Goal: Information Seeking & Learning: Learn about a topic

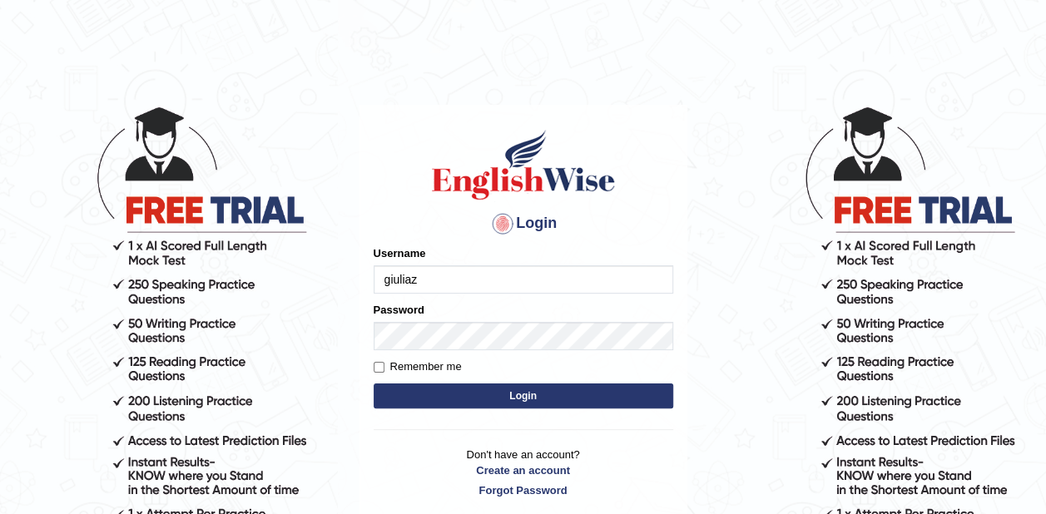
type input "giuliaz"
click at [549, 395] on button "Login" at bounding box center [524, 396] width 300 height 25
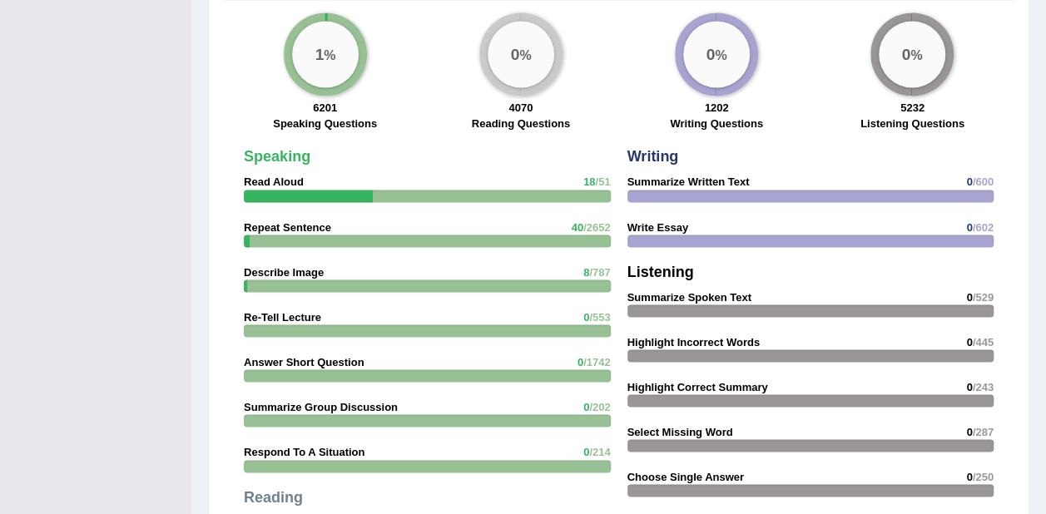
scroll to position [1383, 0]
drag, startPoint x: 306, startPoint y: 158, endPoint x: 318, endPoint y: 179, distance: 23.8
click at [318, 179] on div "Speaking Read Aloud 18 /51 Repeat Sentence 40 /2652 Describe Image 8 /787 Re-Te…" at bounding box center [428, 439] width 384 height 598
click at [318, 189] on div at bounding box center [308, 195] width 129 height 12
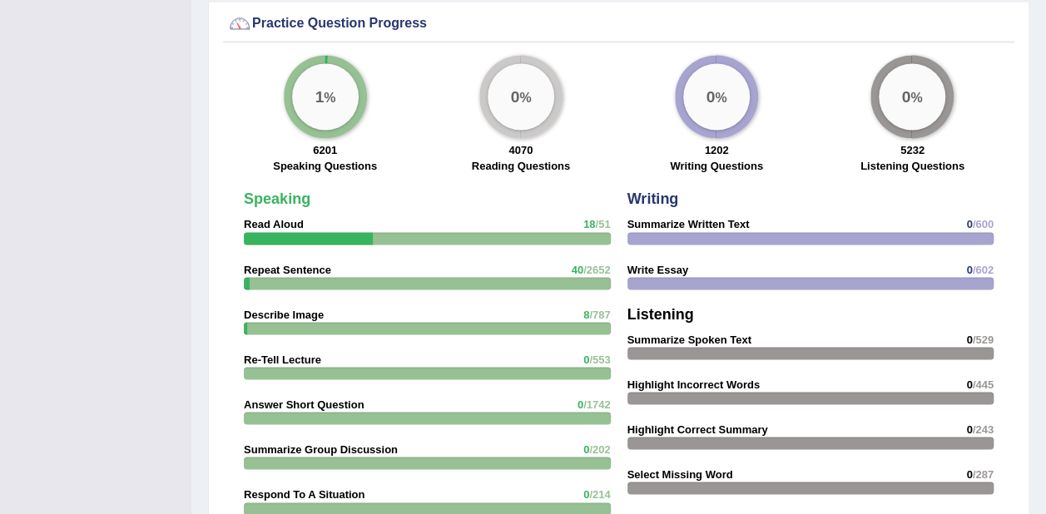
scroll to position [1336, 0]
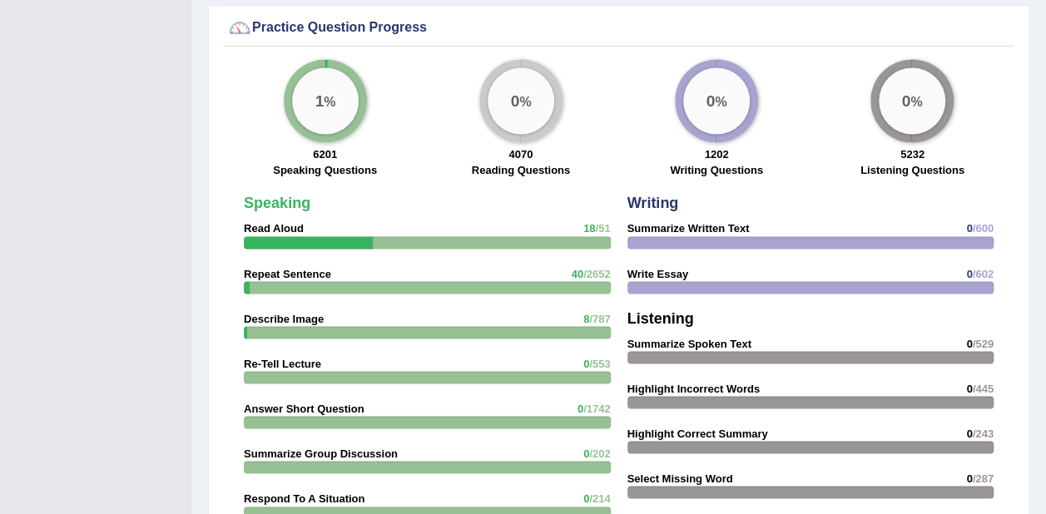
click at [335, 80] on div "1 %" at bounding box center [325, 100] width 67 height 67
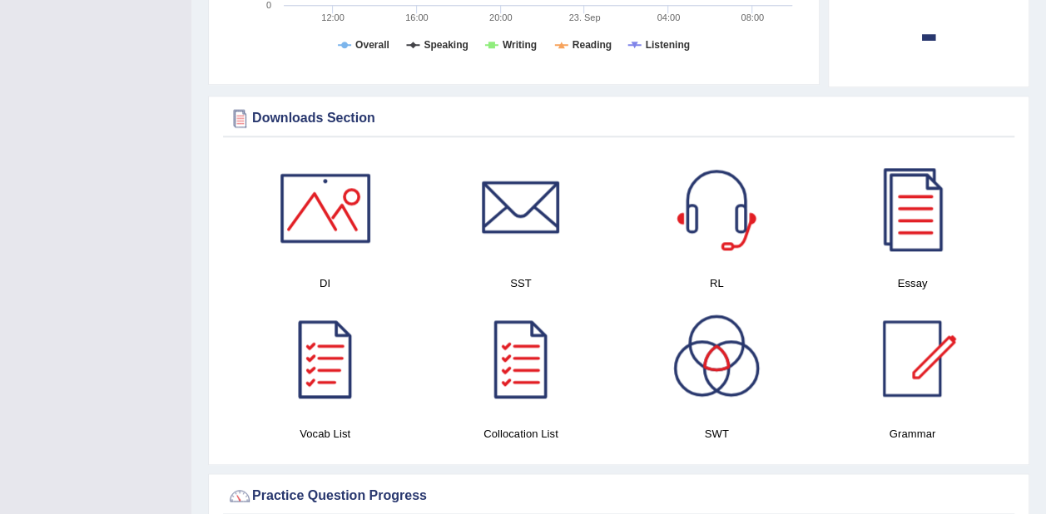
scroll to position [863, 0]
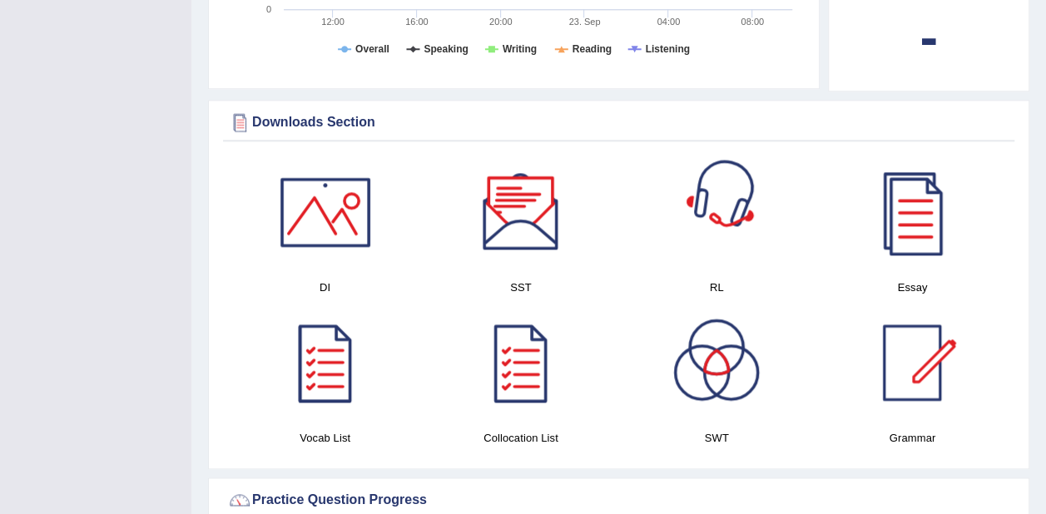
click at [697, 220] on div at bounding box center [716, 212] width 117 height 117
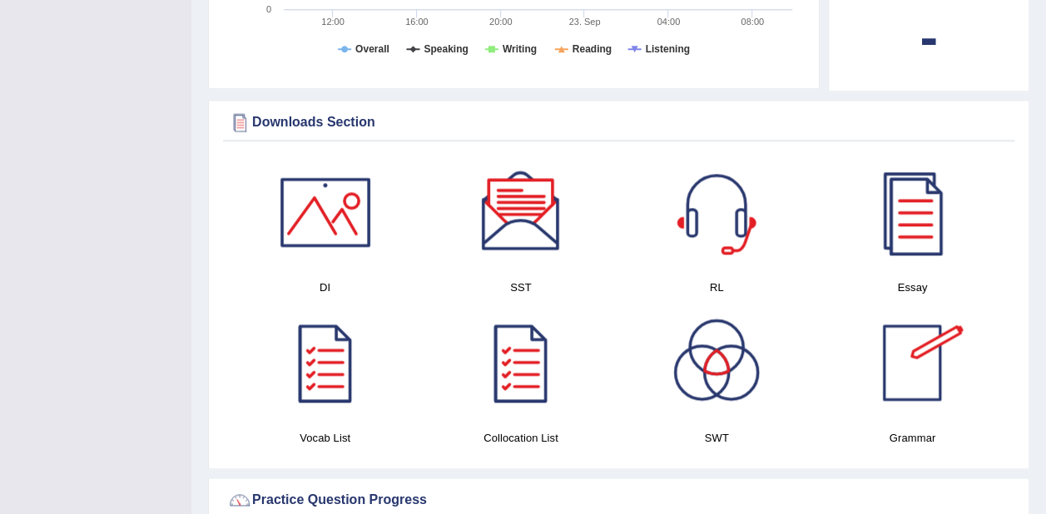
click at [925, 351] on div at bounding box center [912, 363] width 117 height 117
click at [316, 195] on div at bounding box center [325, 212] width 117 height 117
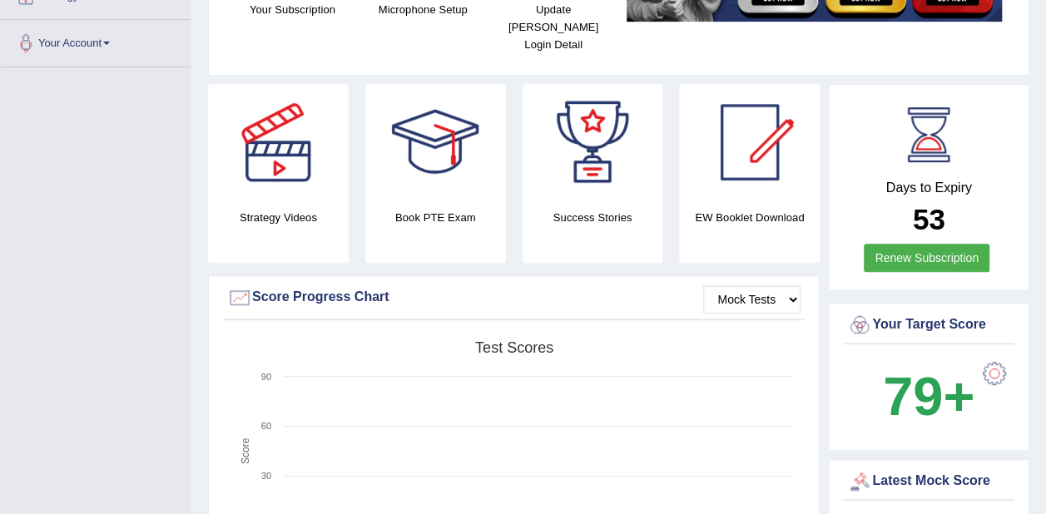
scroll to position [350, 0]
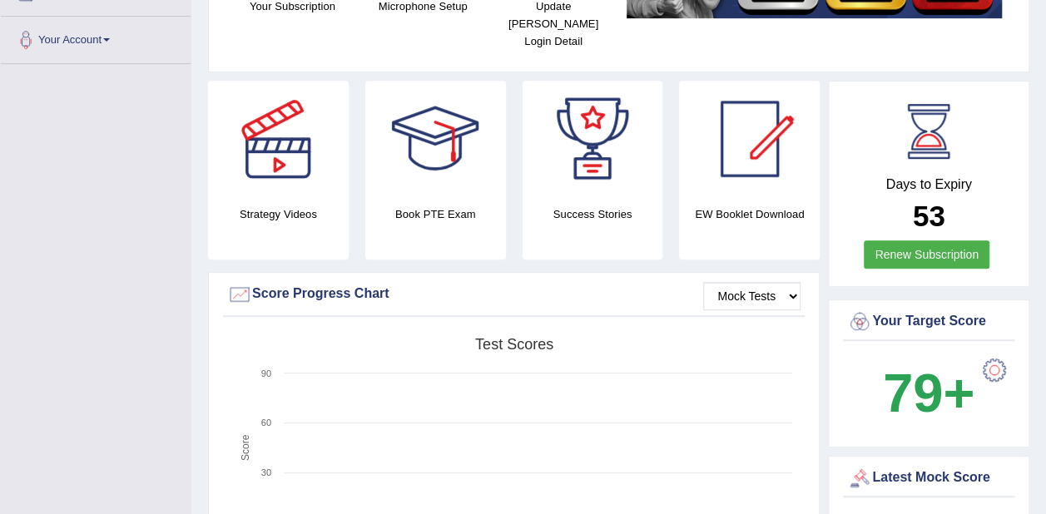
click at [995, 359] on div at bounding box center [994, 370] width 33 height 33
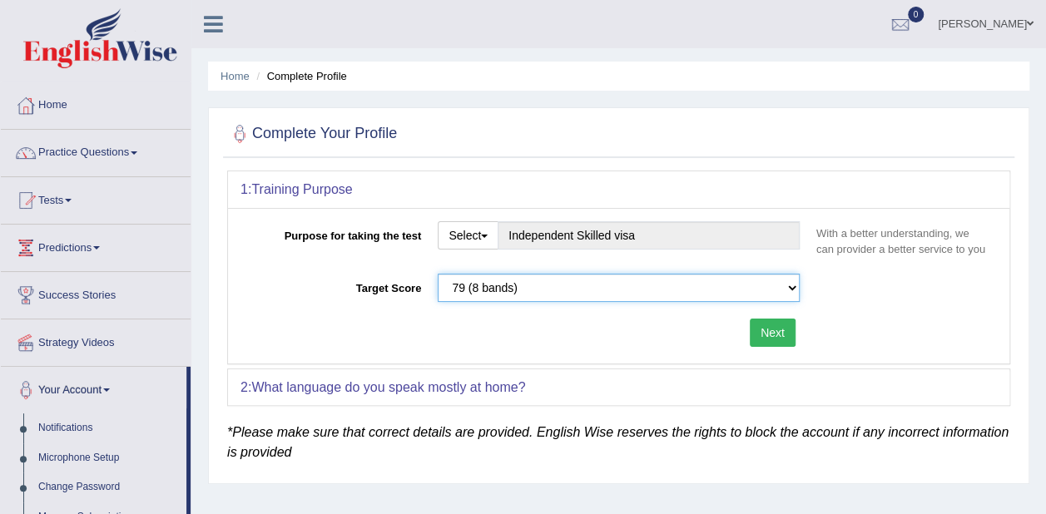
click at [794, 291] on select "Please select the correct value 50 (6 bands) 58 (6.5 bands) 65 (7 bands) 79 (8 …" at bounding box center [619, 288] width 362 height 28
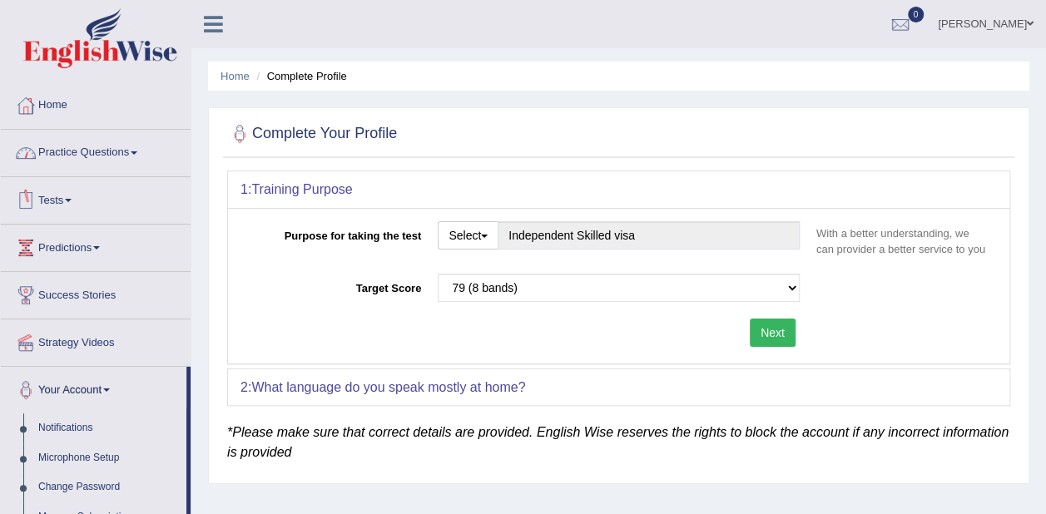
click at [98, 151] on link "Practice Questions" at bounding box center [96, 151] width 190 height 42
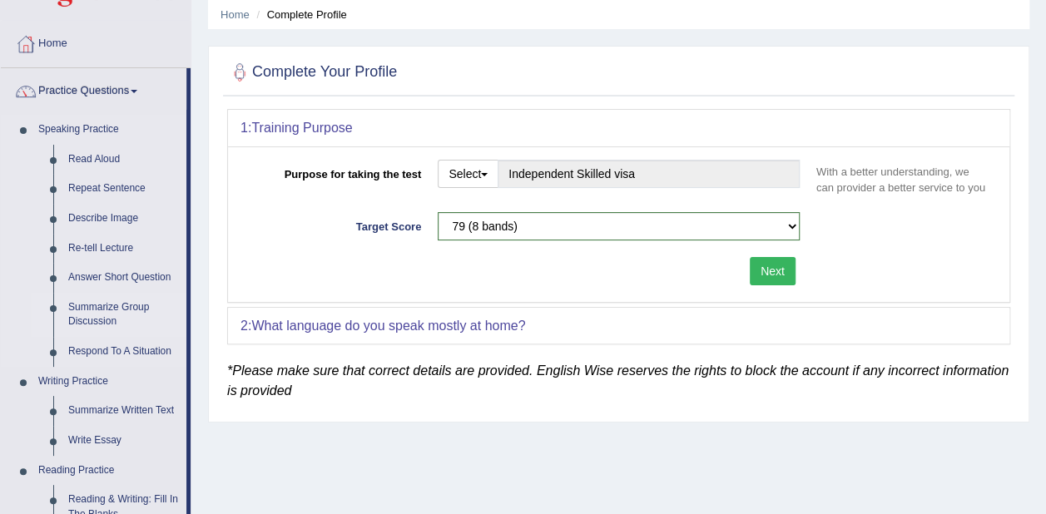
scroll to position [64, 0]
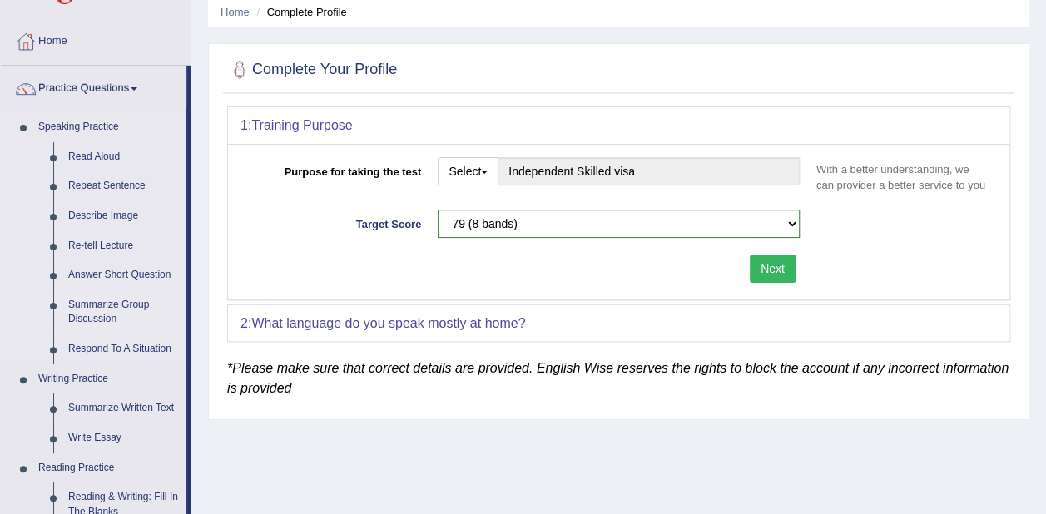
click at [102, 305] on link "Summarize Group Discussion" at bounding box center [124, 312] width 126 height 44
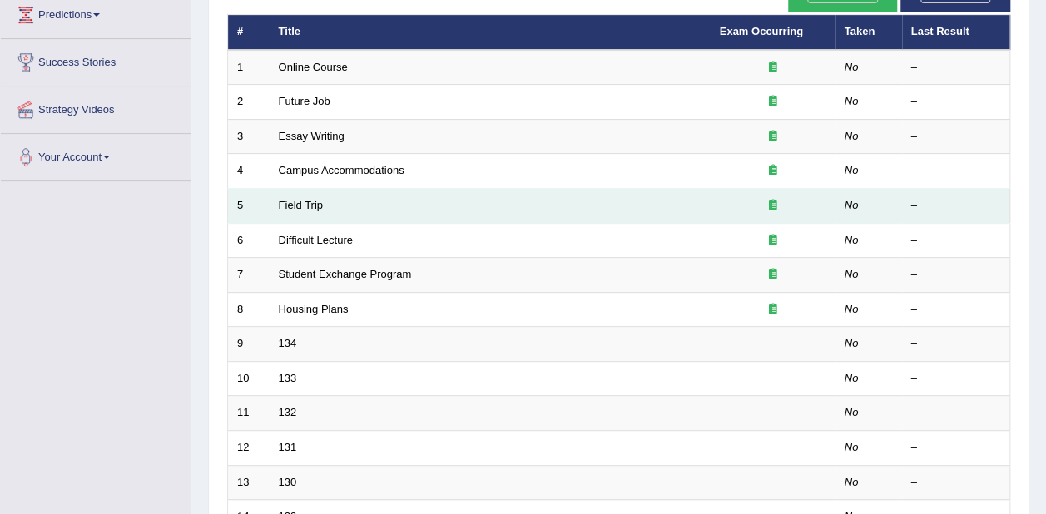
scroll to position [132, 0]
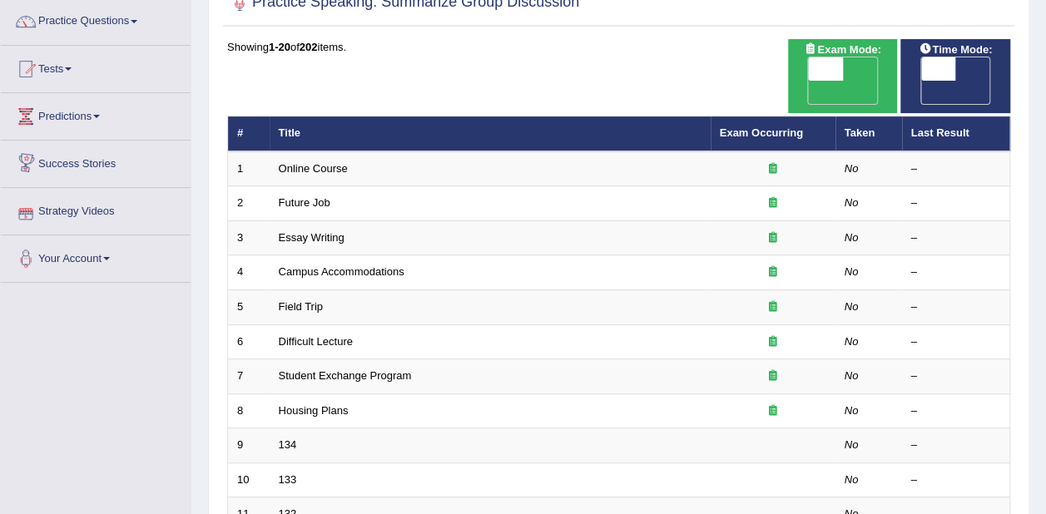
click at [85, 211] on link "Strategy Videos" at bounding box center [96, 209] width 190 height 42
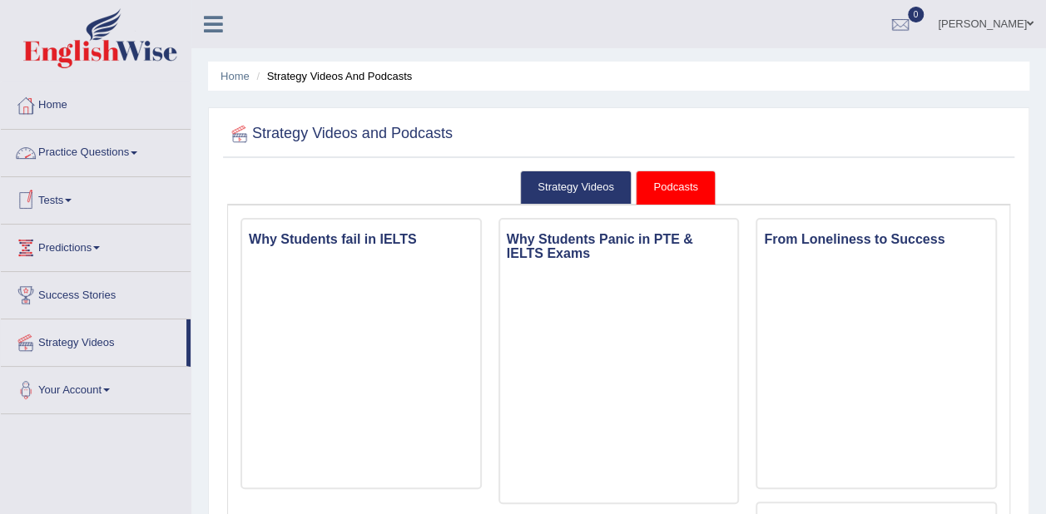
click at [50, 196] on link "Tests" at bounding box center [96, 198] width 190 height 42
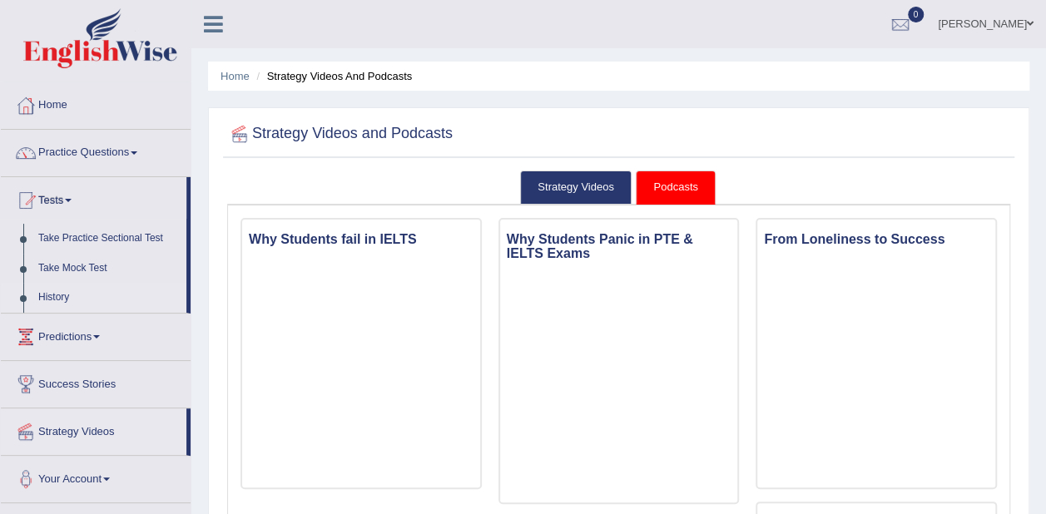
click at [66, 296] on link "History" at bounding box center [109, 298] width 156 height 30
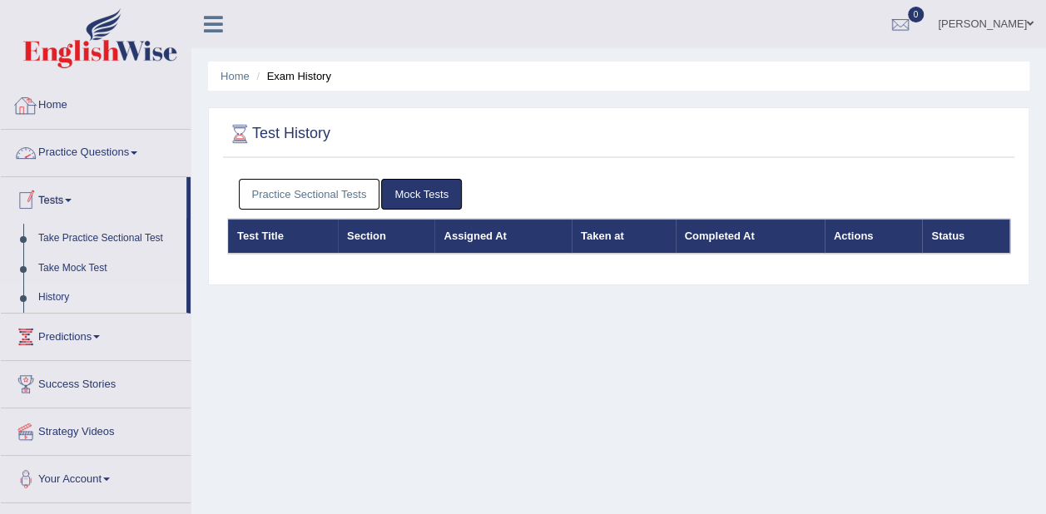
click at [52, 106] on link "Home" at bounding box center [96, 103] width 190 height 42
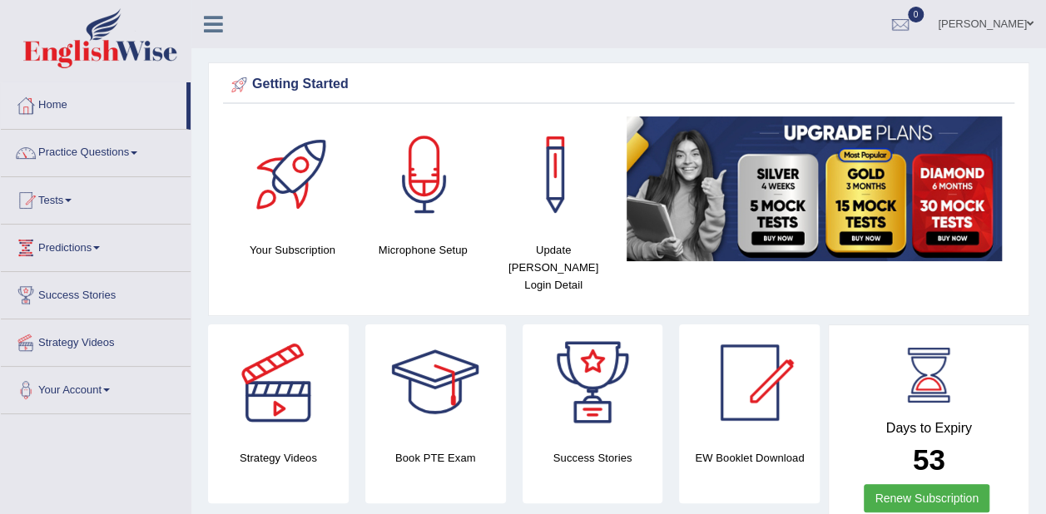
click at [122, 155] on link "Practice Questions" at bounding box center [96, 151] width 190 height 42
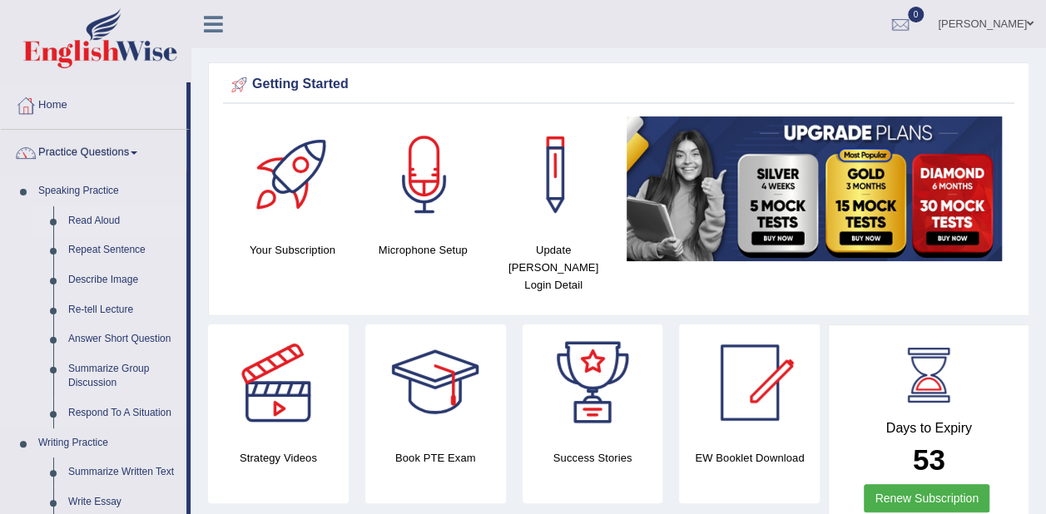
click at [94, 216] on link "Read Aloud" at bounding box center [124, 221] width 126 height 30
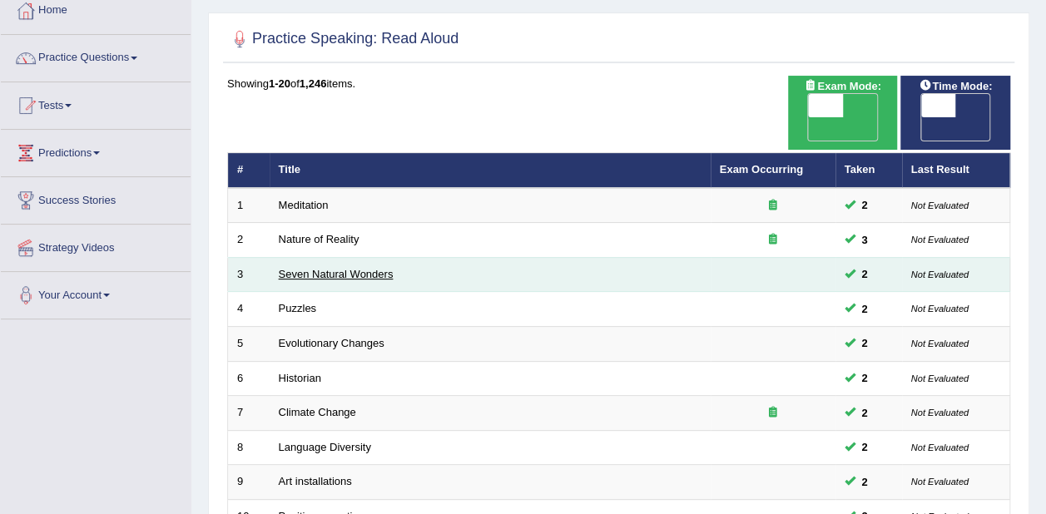
scroll to position [96, 0]
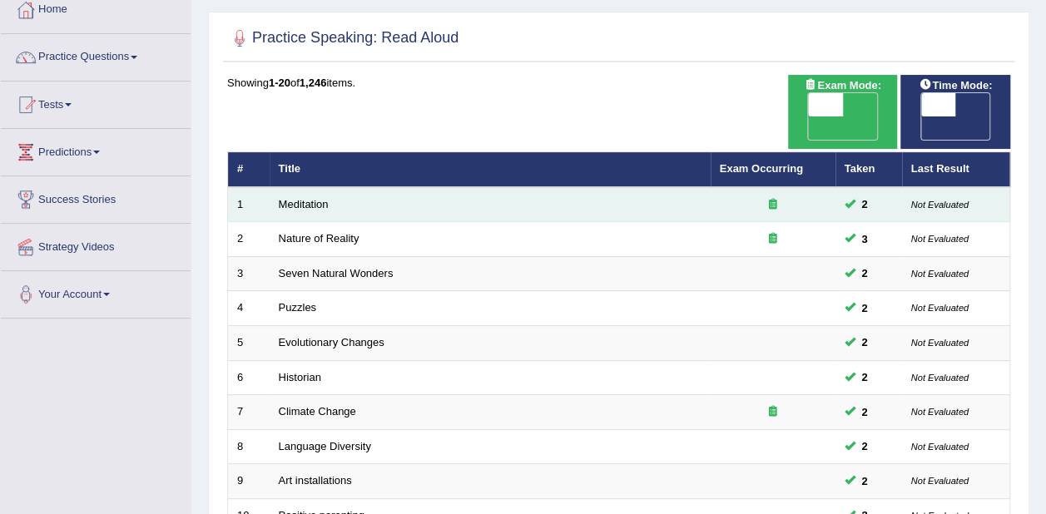
click at [858, 196] on span "2" at bounding box center [865, 204] width 19 height 17
click at [714, 190] on td at bounding box center [773, 204] width 125 height 35
click at [771, 199] on icon at bounding box center [773, 204] width 8 height 11
click at [937, 187] on td "Not Evaluated" at bounding box center [956, 204] width 108 height 35
click at [943, 187] on td "Not Evaluated" at bounding box center [956, 204] width 108 height 35
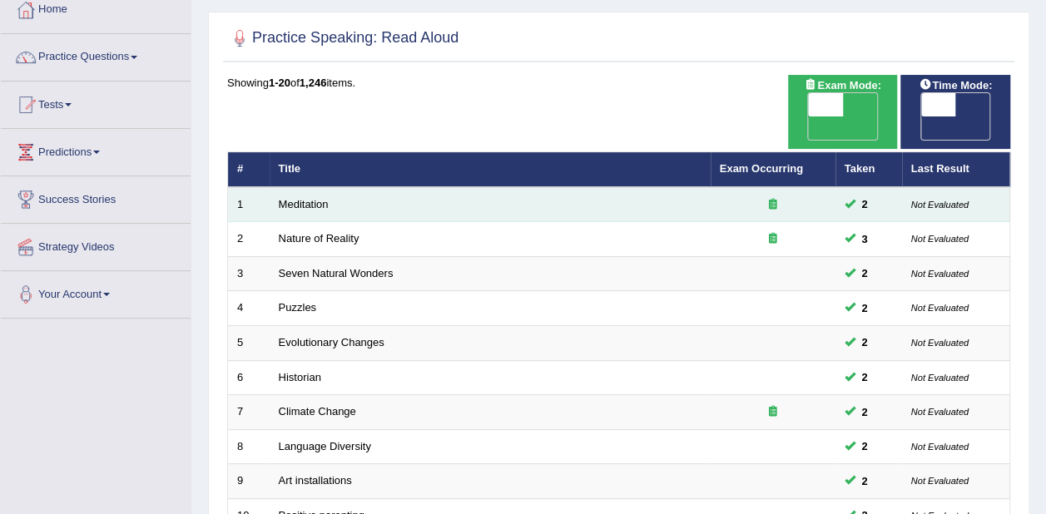
click at [916, 200] on small "Not Evaluated" at bounding box center [939, 205] width 57 height 10
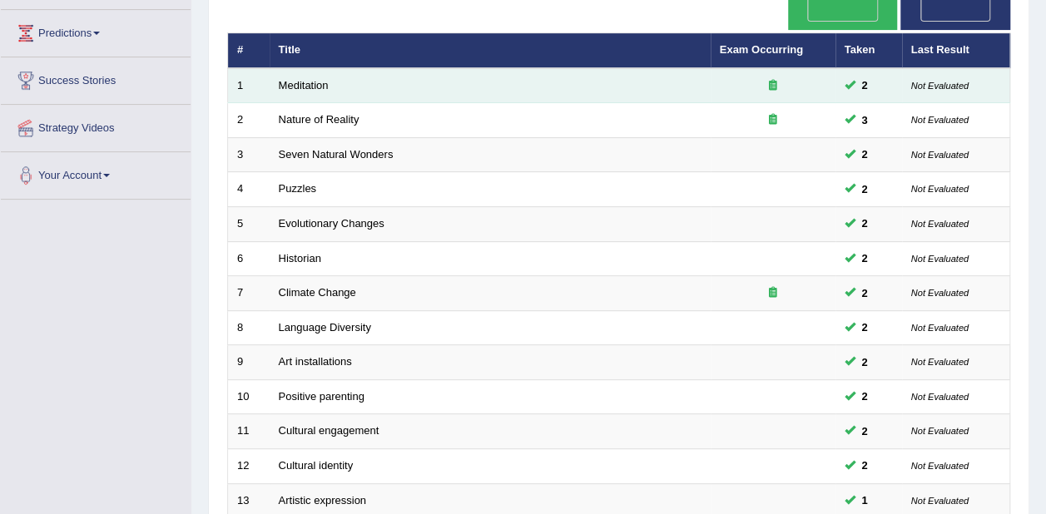
scroll to position [222, 0]
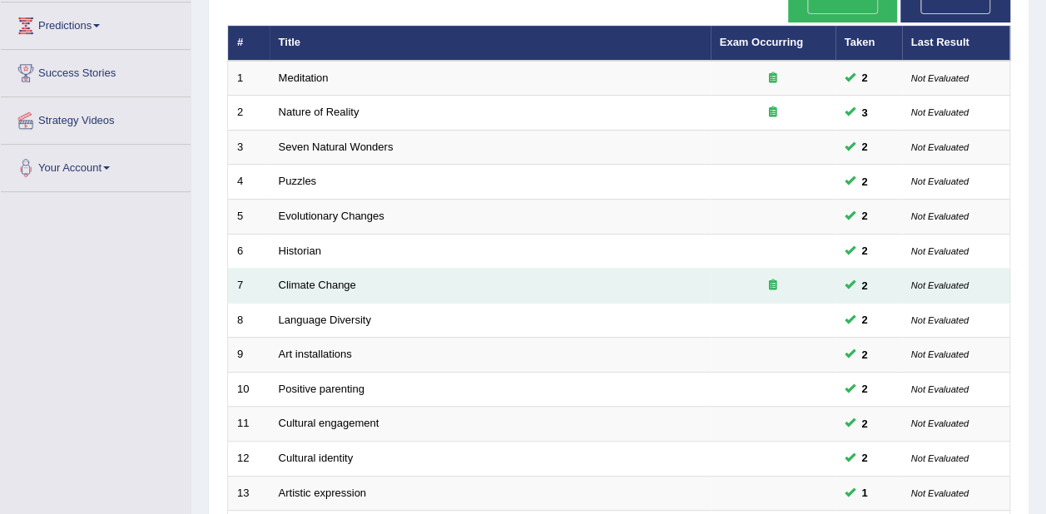
click at [841, 269] on td "2" at bounding box center [869, 286] width 67 height 35
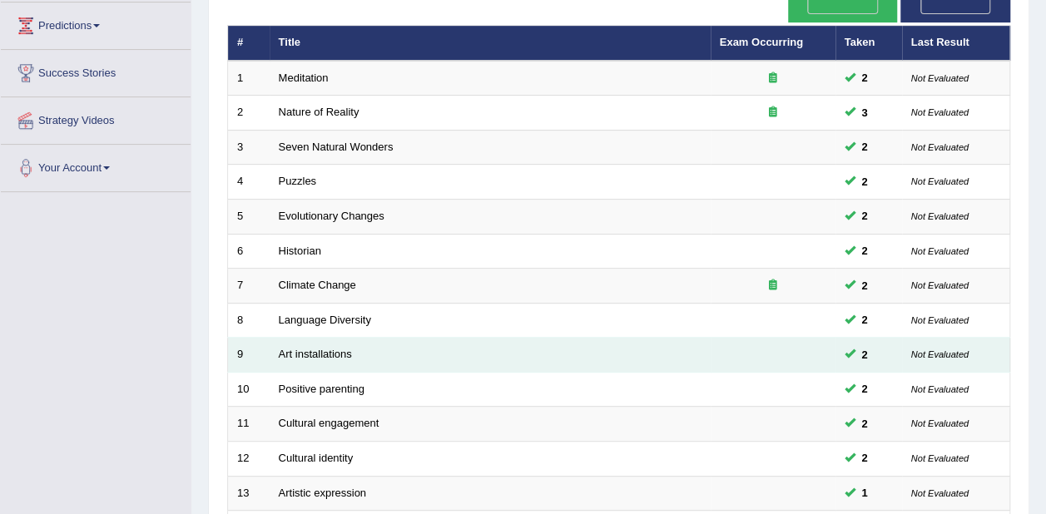
click at [777, 338] on td at bounding box center [773, 355] width 125 height 35
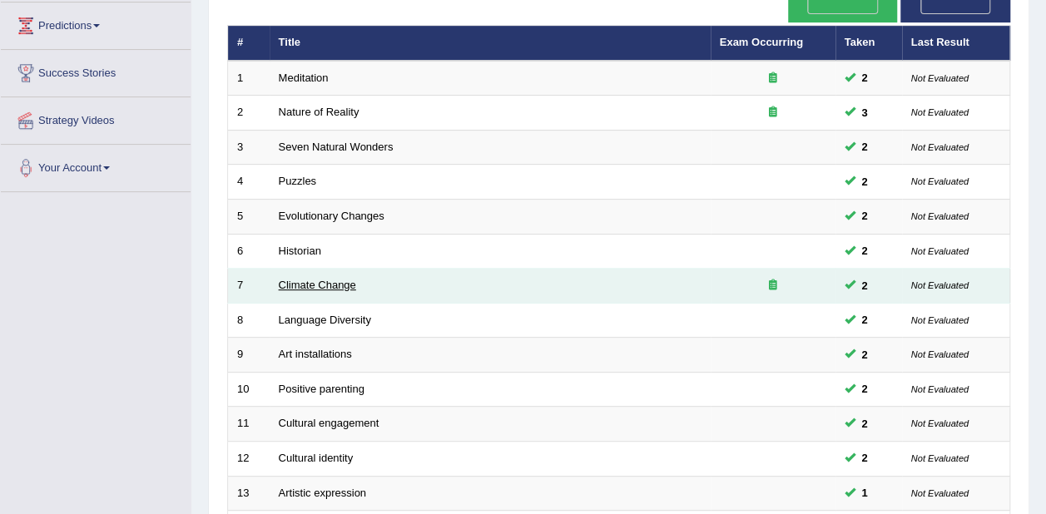
click at [326, 279] on link "Climate Change" at bounding box center [317, 285] width 77 height 12
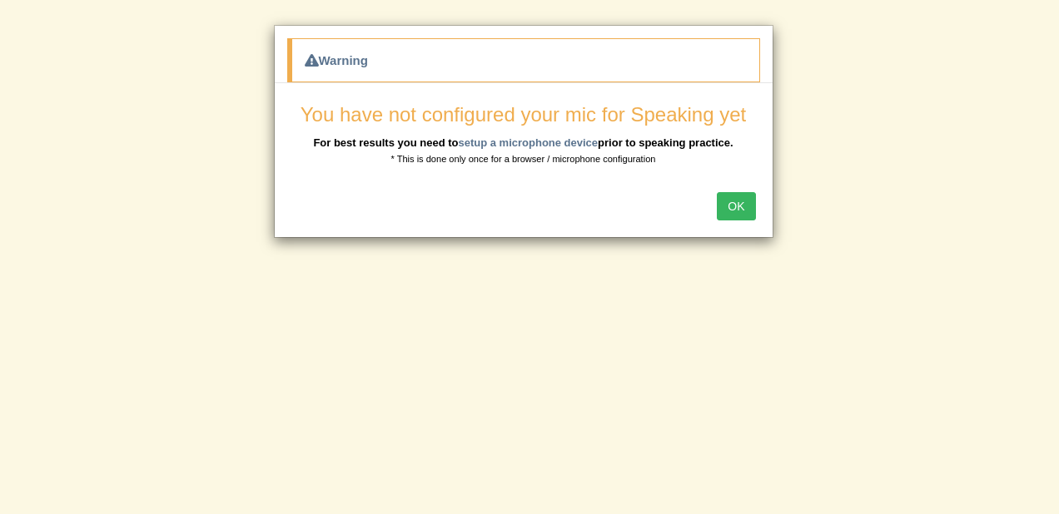
click at [736, 205] on button "OK" at bounding box center [736, 206] width 38 height 28
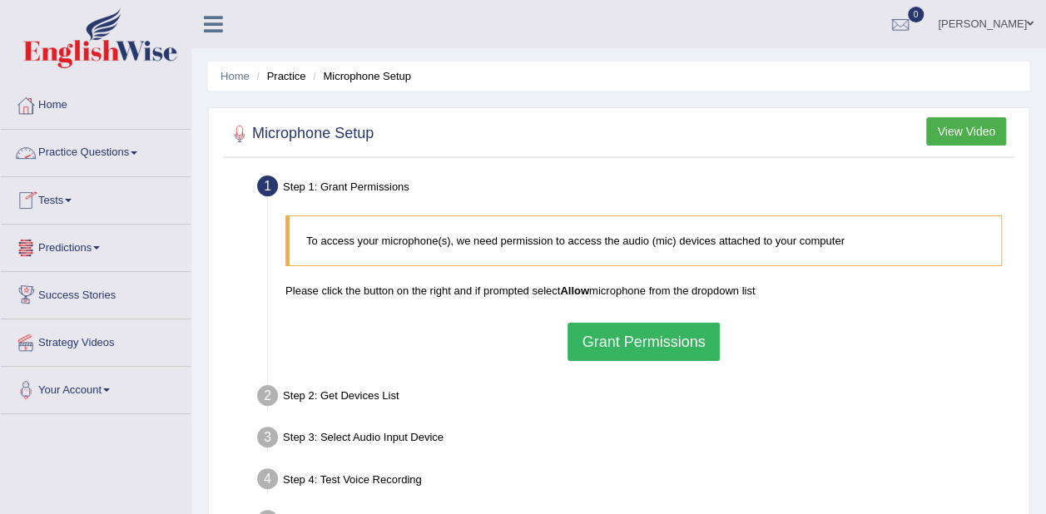
click at [115, 141] on link "Practice Questions" at bounding box center [96, 151] width 190 height 42
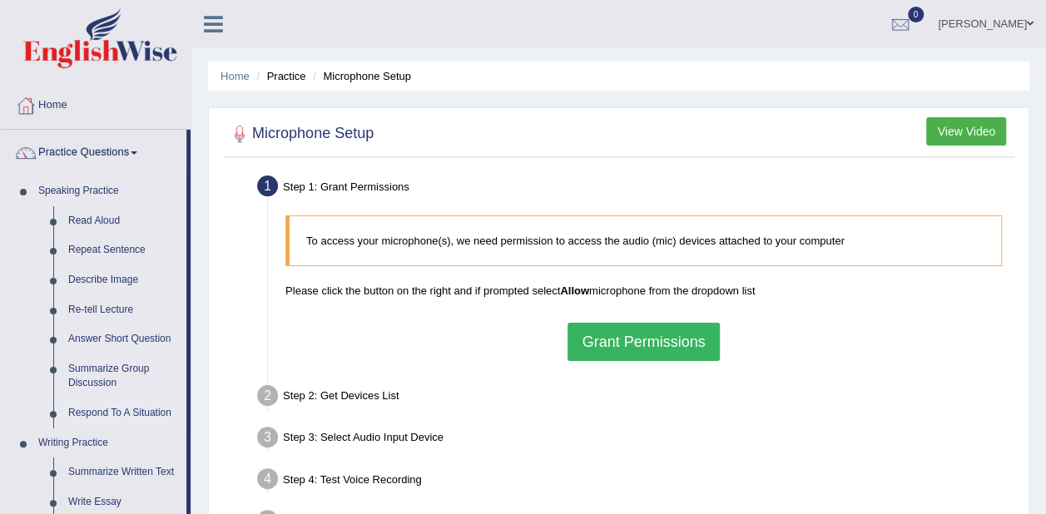
click at [139, 410] on link "Respond To A Situation" at bounding box center [124, 414] width 126 height 30
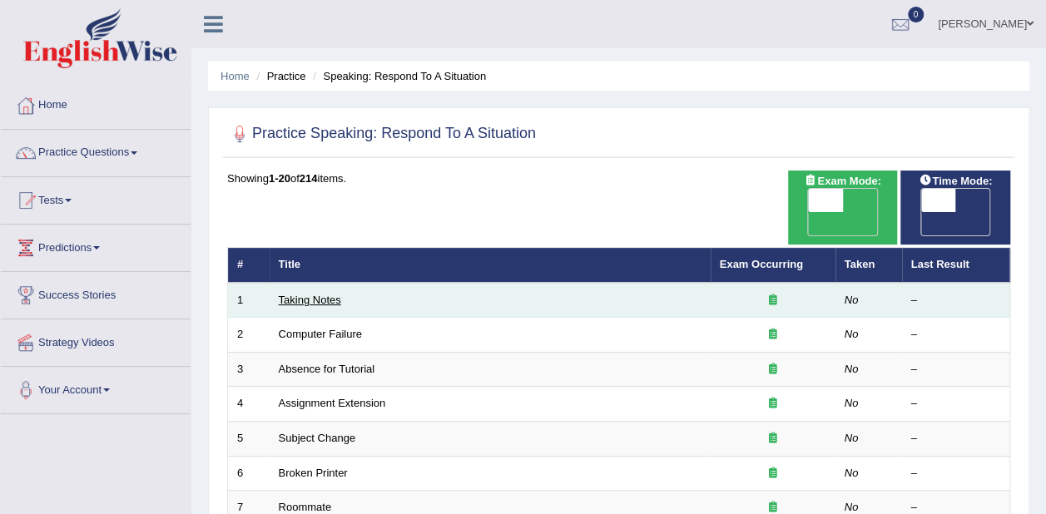
click at [328, 294] on link "Taking Notes" at bounding box center [310, 300] width 62 height 12
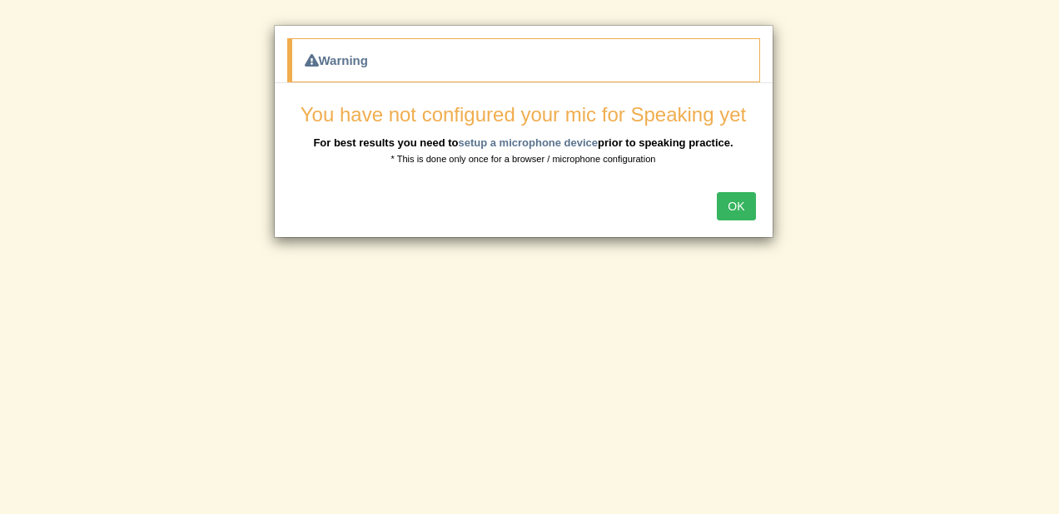
click at [749, 196] on button "OK" at bounding box center [736, 206] width 38 height 28
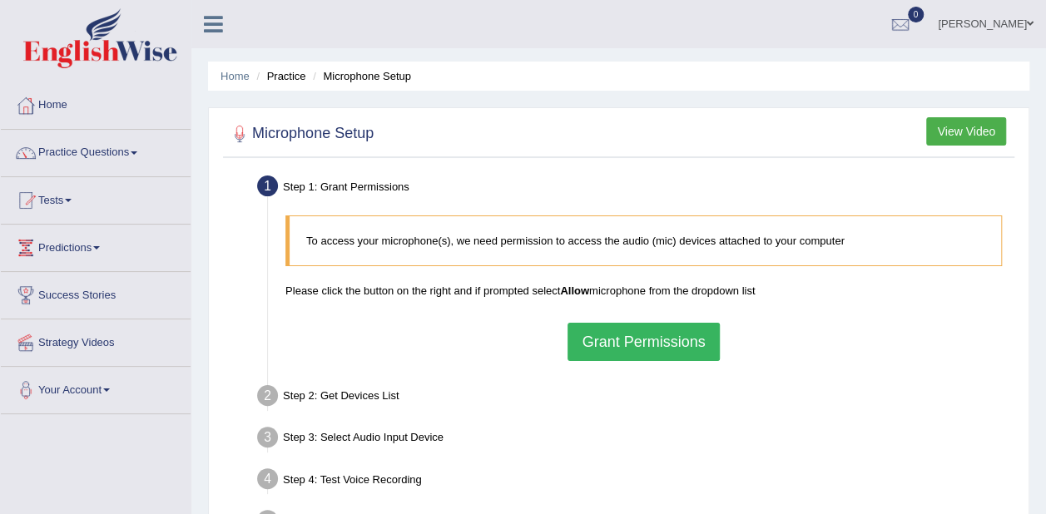
click at [666, 344] on button "Grant Permissions" at bounding box center [643, 342] width 151 height 38
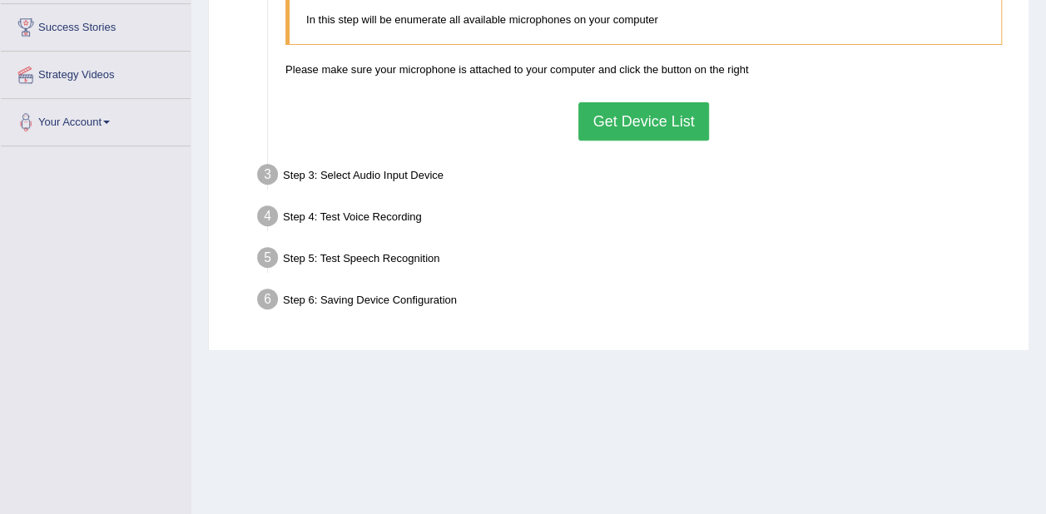
scroll to position [273, 0]
